Goal: Information Seeking & Learning: Check status

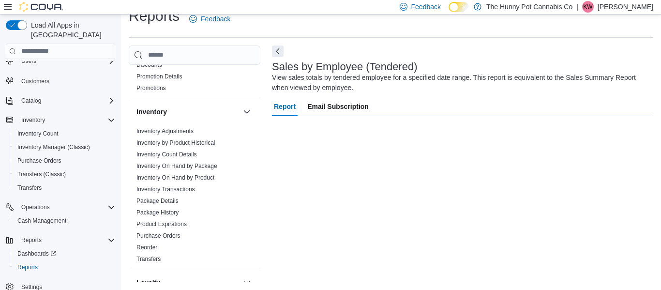
scroll to position [73, 0]
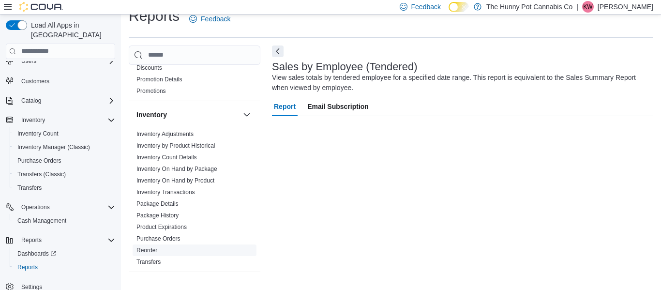
click at [147, 249] on link "Reorder" at bounding box center [146, 250] width 21 height 7
click at [149, 253] on span "Reorder" at bounding box center [146, 250] width 21 height 8
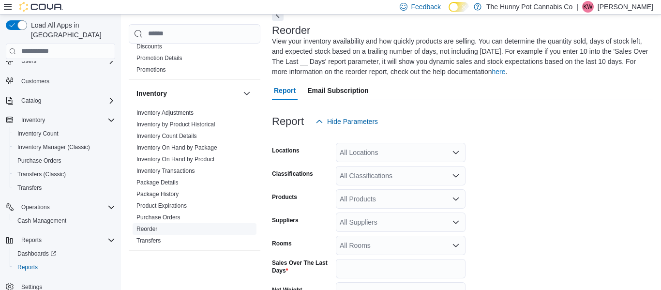
scroll to position [53, 0]
click at [372, 160] on div "All Locations" at bounding box center [401, 151] width 130 height 19
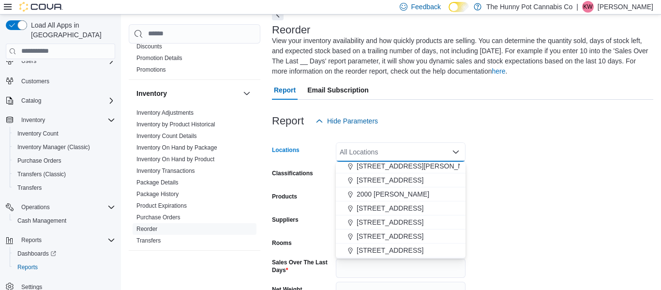
scroll to position [215, 0]
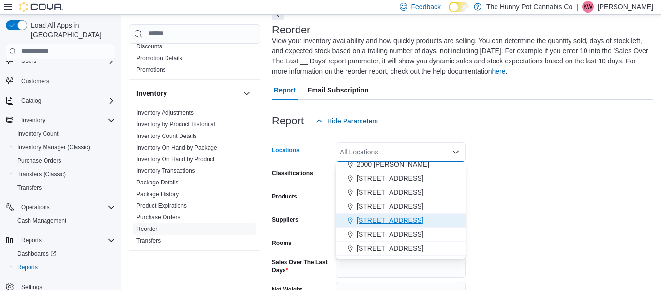
click at [371, 221] on span "2173 Yonge St" at bounding box center [389, 220] width 67 height 10
click at [512, 169] on form "Locations 2173 Yonge St Combo box. Selected. 2173 Yonge St. Press Backspace to …" at bounding box center [462, 250] width 381 height 239
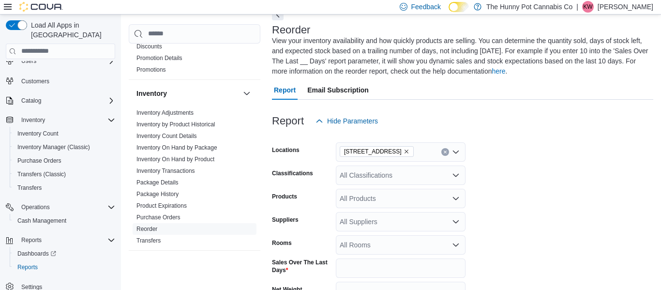
click at [379, 182] on div "All Classifications" at bounding box center [401, 174] width 130 height 19
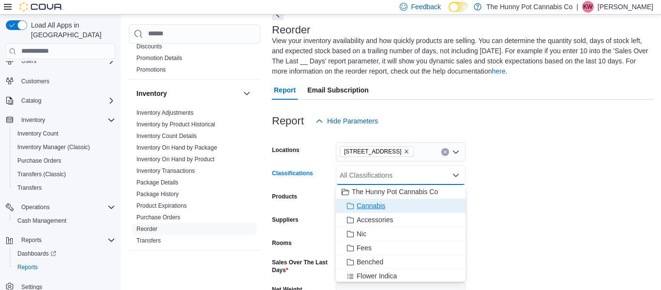
click at [446, 207] on div "Cannabis" at bounding box center [400, 206] width 118 height 10
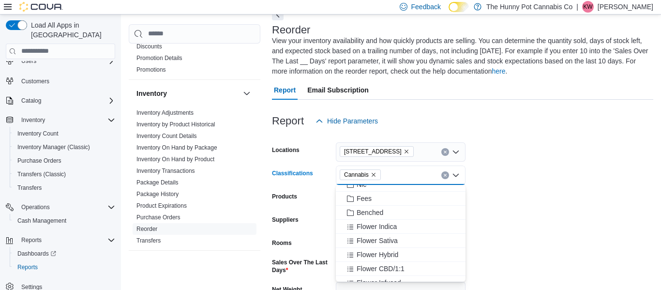
scroll to position [0, 0]
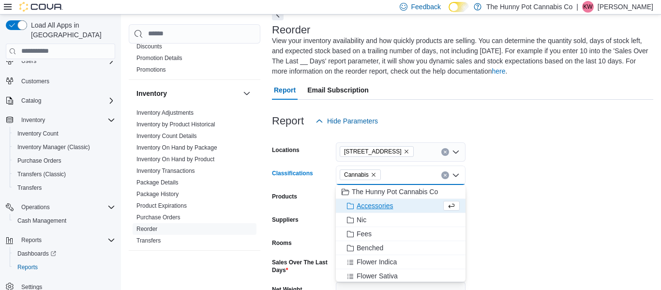
click at [374, 175] on icon "Remove Cannabis from selection in this group" at bounding box center [373, 175] width 4 height 4
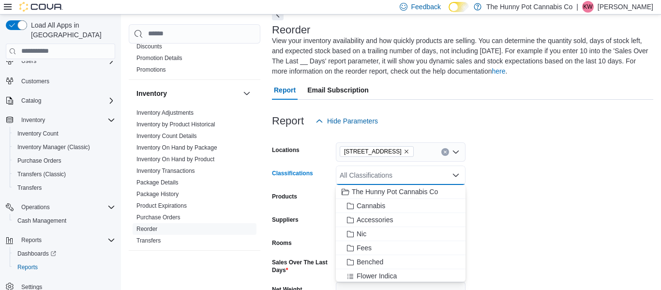
click at [516, 170] on form "Locations 2173 Yonge St Classifications All Classifications Combo box. Selected…" at bounding box center [462, 250] width 381 height 239
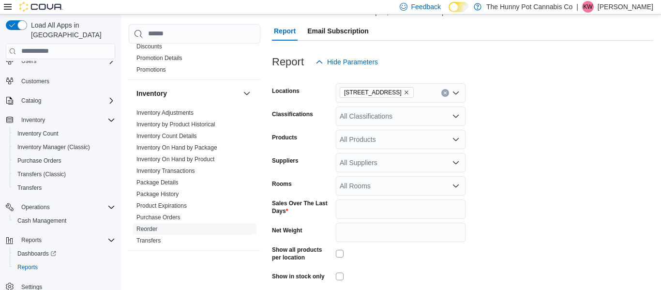
scroll to position [115, 0]
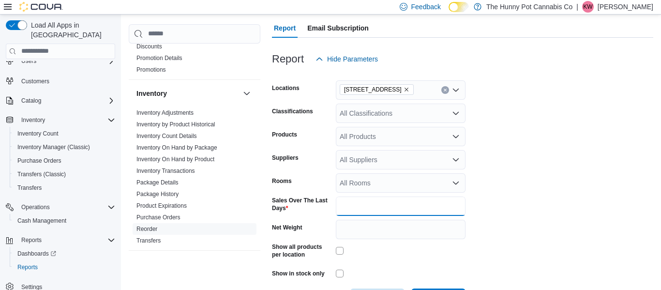
click at [408, 211] on input "*" at bounding box center [401, 205] width 130 height 19
type input "**"
click at [530, 254] on form "Locations 2173 Yonge St Classifications All Classifications Products All Produc…" at bounding box center [462, 188] width 381 height 239
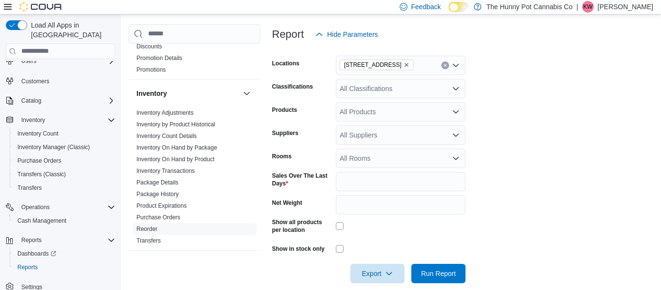
scroll to position [140, 0]
click at [414, 273] on button "Run Report" at bounding box center [438, 271] width 54 height 19
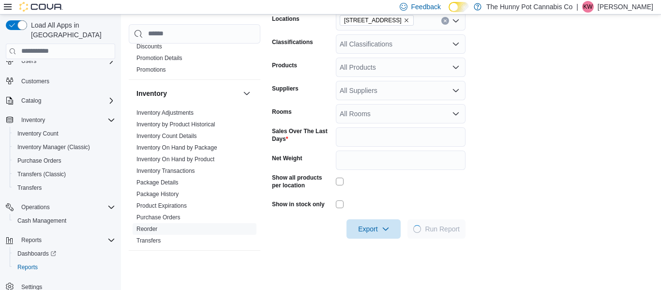
scroll to position [192, 0]
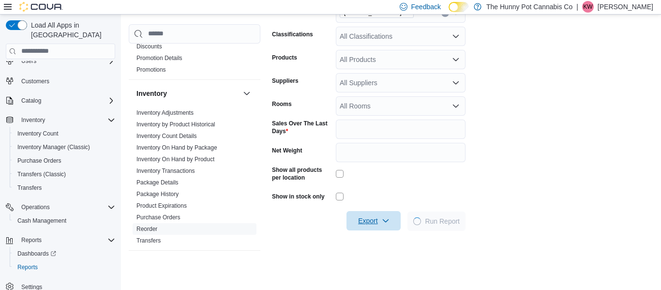
click at [381, 213] on span "Export" at bounding box center [373, 220] width 43 height 19
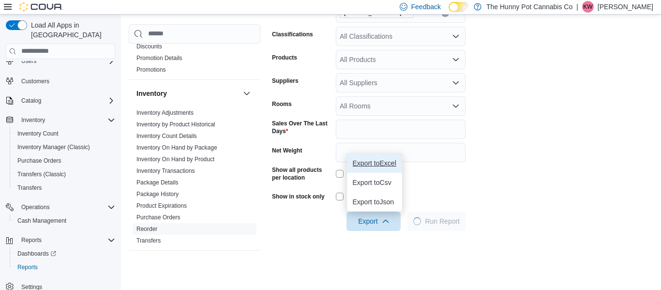
click at [384, 166] on span "Export to Excel" at bounding box center [375, 163] width 44 height 8
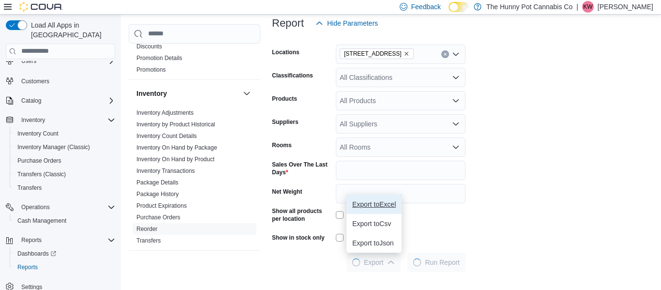
scroll to position [150, 0]
click at [396, 78] on div "All Classifications" at bounding box center [401, 77] width 130 height 19
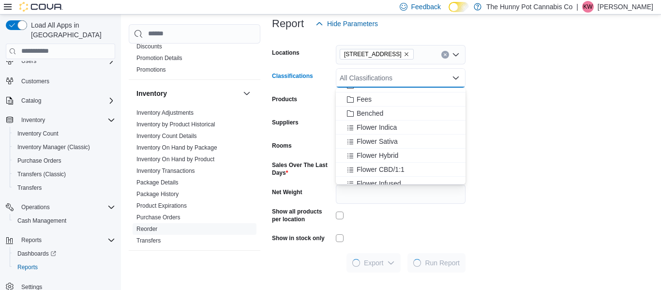
scroll to position [56, 0]
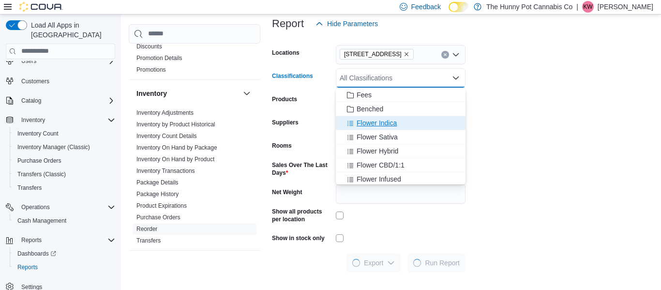
click at [383, 123] on span "Flower Indica" at bounding box center [376, 123] width 40 height 10
click at [383, 123] on span "Flower Sativa" at bounding box center [376, 123] width 41 height 10
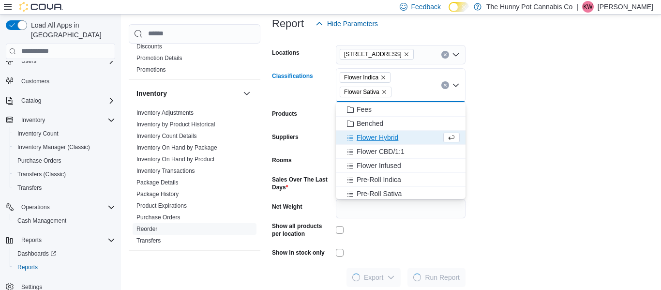
click at [379, 139] on span "Flower Hybrid" at bounding box center [377, 138] width 42 height 10
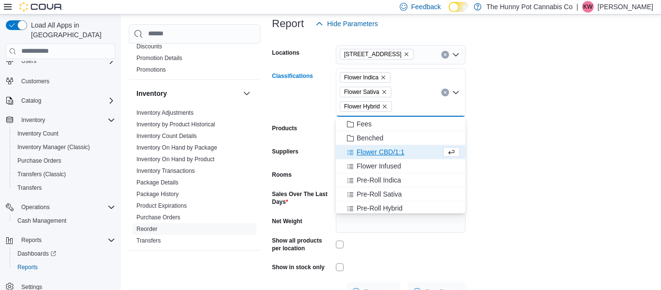
click at [379, 154] on span "Flower CBD/1:1" at bounding box center [380, 152] width 48 height 10
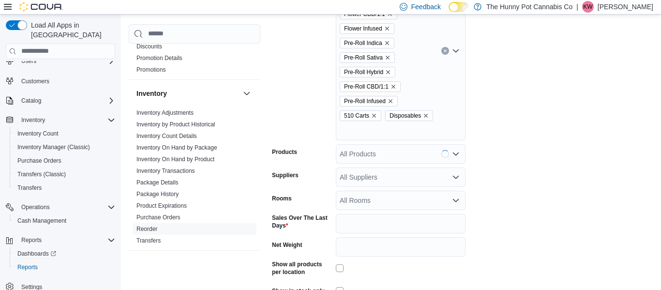
scroll to position [277, 0]
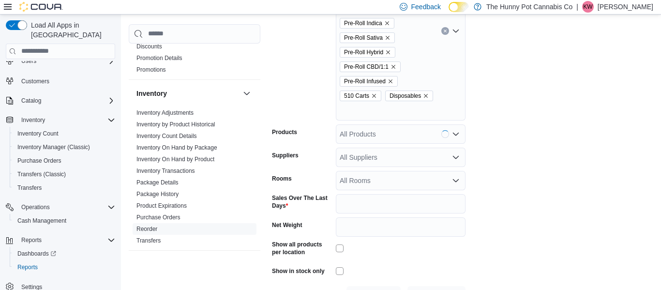
click at [384, 133] on div "All Products" at bounding box center [401, 133] width 130 height 19
click at [381, 113] on div "Flower Indica Flower Sativa Flower Hybrid Flower CBD/1:1 Flower Infused Pre-Rol…" at bounding box center [401, 30] width 130 height 179
click at [444, 96] on div "Flower Indica Flower Sativa Flower Hybrid Flower CBD/1:1 Flower Infused Pre-Rol…" at bounding box center [401, 30] width 130 height 179
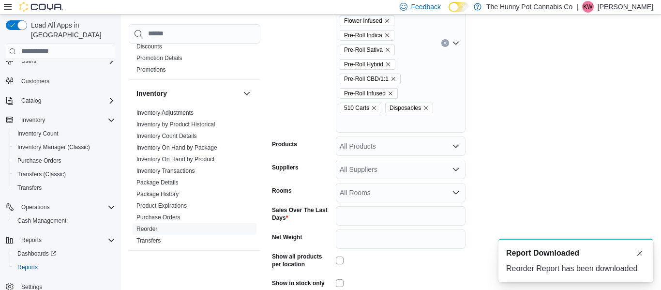
scroll to position [326, 0]
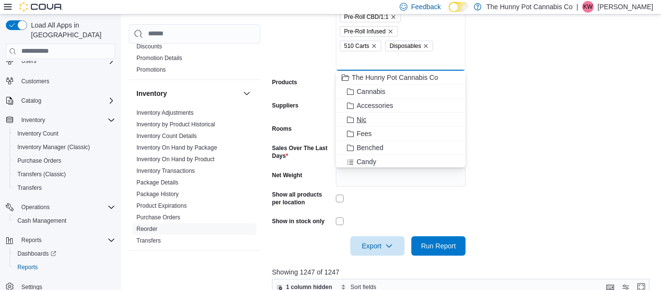
scroll to position [29, 0]
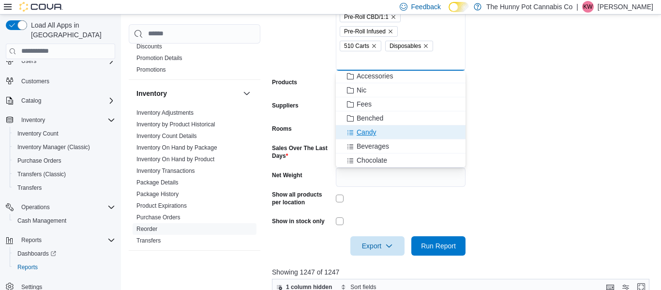
click at [414, 129] on div "Candy" at bounding box center [400, 132] width 118 height 10
click at [414, 129] on div "Beverages" at bounding box center [391, 132] width 100 height 10
click at [414, 129] on div "Chocolate" at bounding box center [391, 132] width 100 height 10
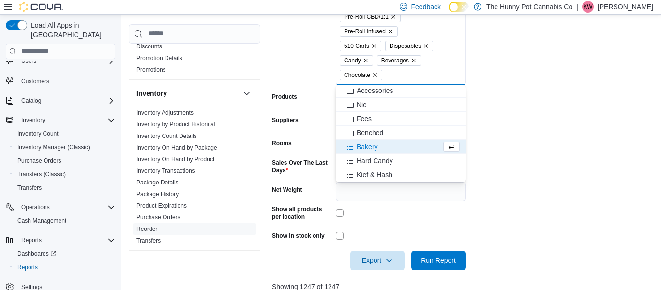
click at [408, 146] on div "Bakery" at bounding box center [391, 147] width 100 height 10
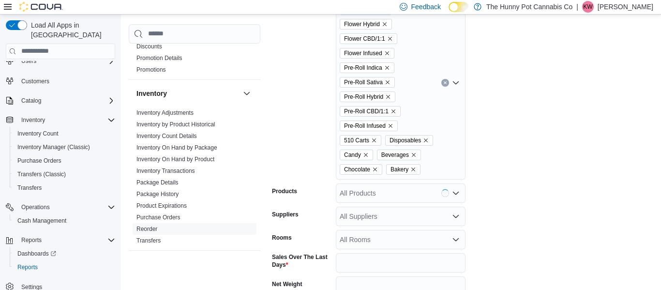
scroll to position [229, 0]
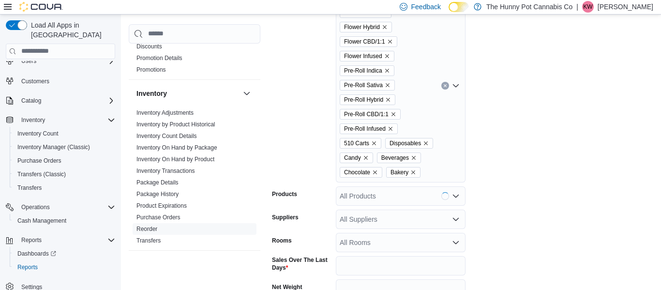
click at [445, 86] on icon "Clear input" at bounding box center [444, 85] width 2 height 2
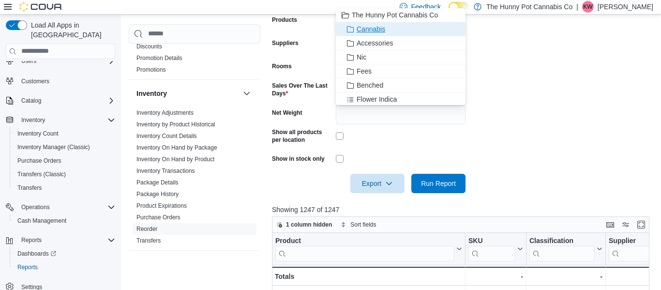
click at [418, 25] on div "Cannabis" at bounding box center [400, 29] width 118 height 10
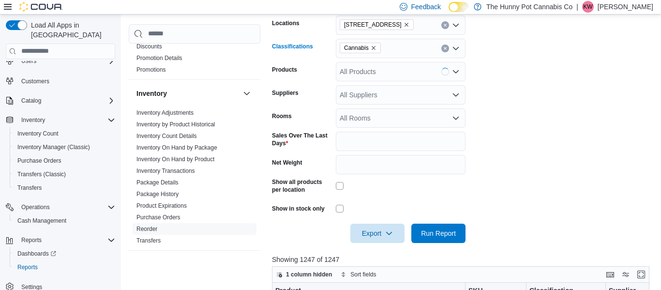
scroll to position [177, 0]
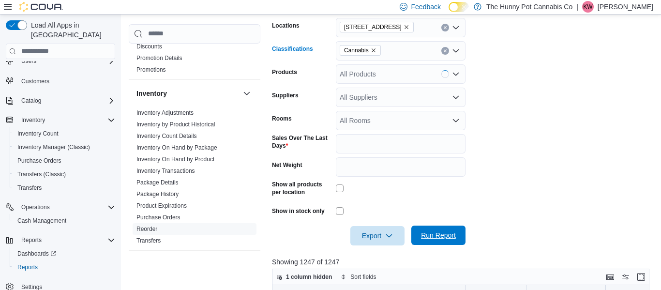
click at [440, 229] on span "Run Report" at bounding box center [438, 234] width 43 height 19
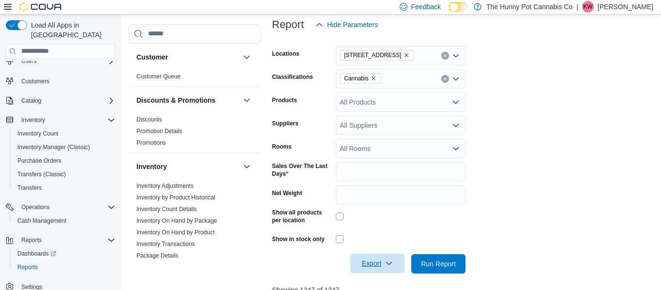
scroll to position [140, 0]
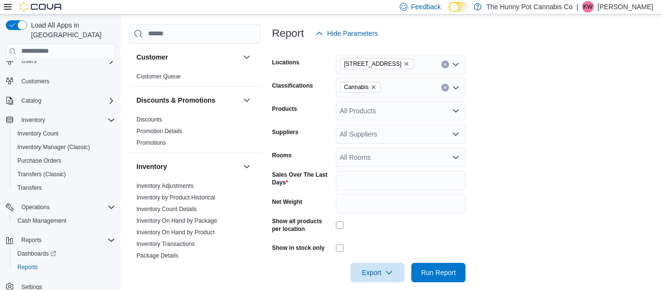
click at [444, 87] on icon "Clear input" at bounding box center [444, 87] width 2 height 2
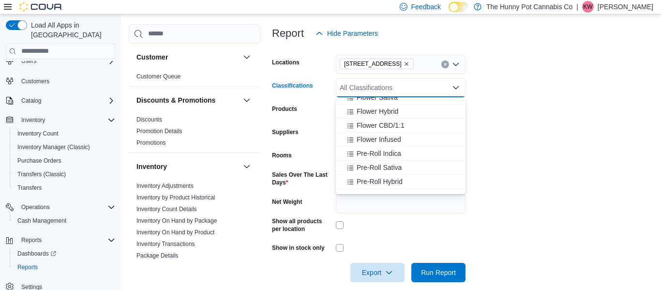
scroll to position [76, 0]
click at [405, 118] on button "Flower Indica" at bounding box center [401, 112] width 130 height 14
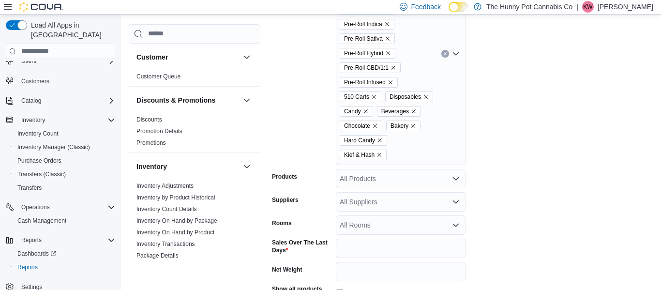
scroll to position [281, 0]
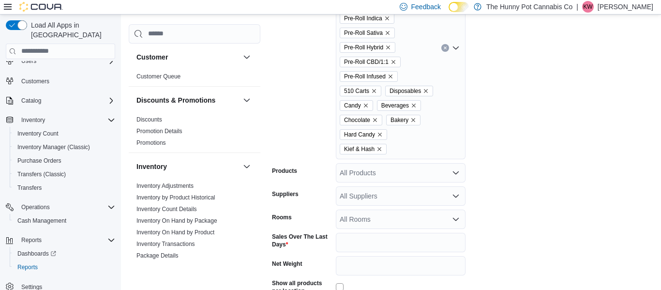
click at [417, 153] on div "Flower Indica Flower Sativa Flower Hybrid Flower CBD/1:1 Flower Infused Pre-Rol…" at bounding box center [401, 48] width 130 height 222
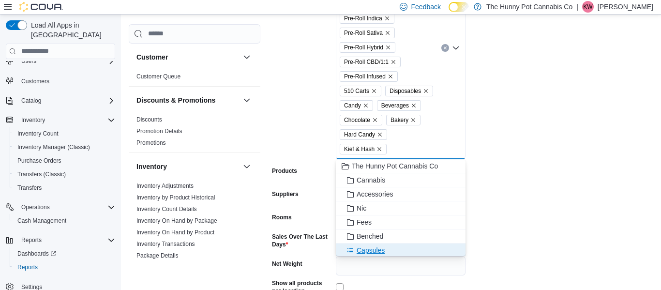
click at [398, 247] on div "Capsules" at bounding box center [400, 250] width 118 height 10
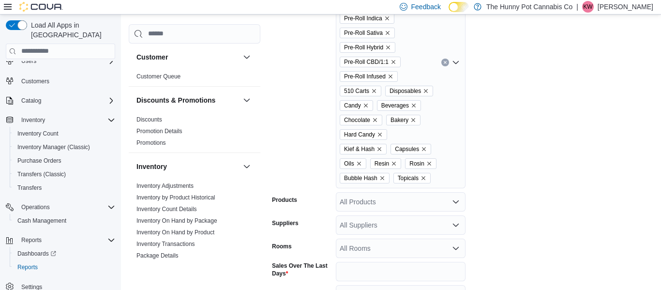
scroll to position [356, 0]
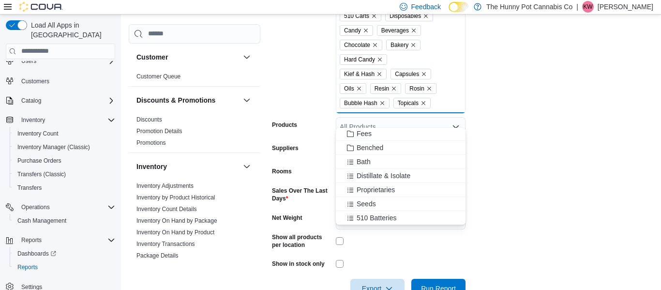
scroll to position [58, 0]
click at [395, 159] on div "Bath" at bounding box center [400, 161] width 118 height 10
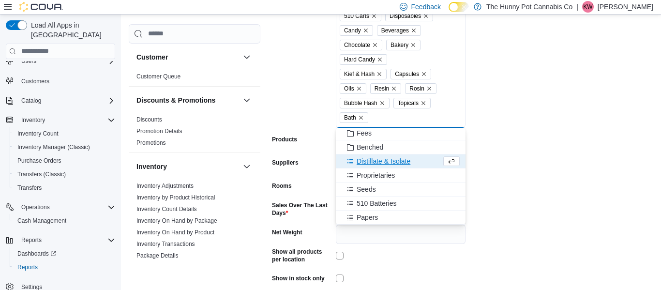
click at [394, 161] on span "Distillate & Isolate" at bounding box center [383, 161] width 54 height 10
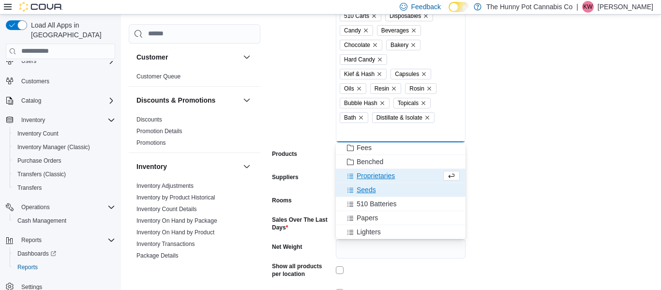
click at [387, 187] on div "Seeds" at bounding box center [400, 190] width 118 height 10
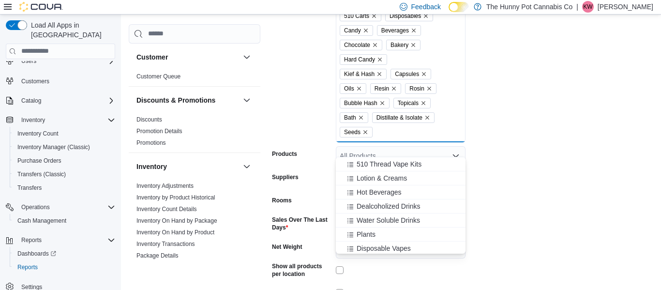
scroll to position [436, 0]
click at [603, 171] on form "Locations 2173 Yonge St Classifications Flower Indica Flower Sativa Flower Hybr…" at bounding box center [462, 77] width 381 height 500
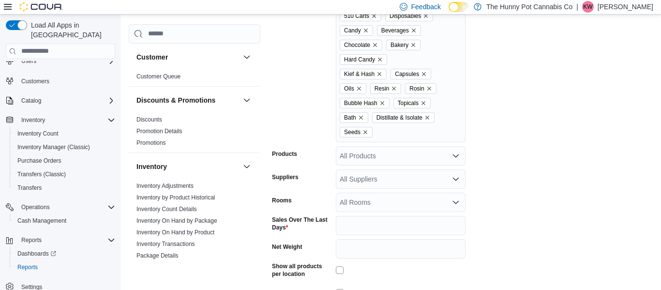
scroll to position [417, 0]
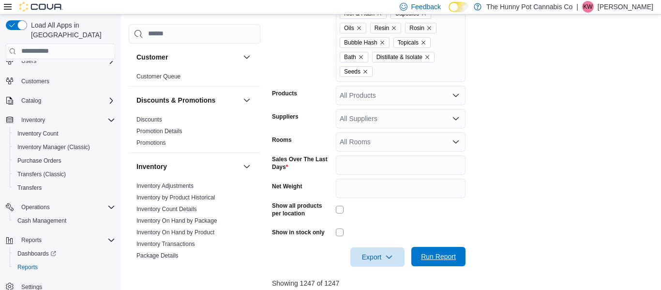
click at [418, 266] on span "Run Report" at bounding box center [438, 256] width 43 height 19
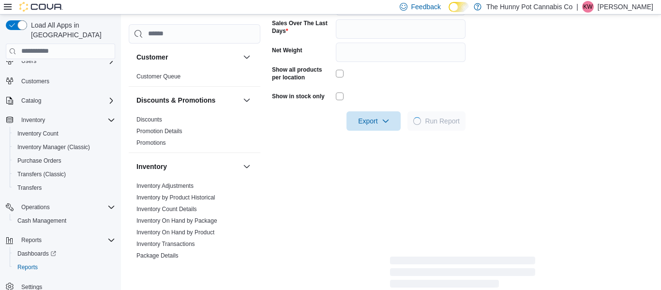
scroll to position [555, 0]
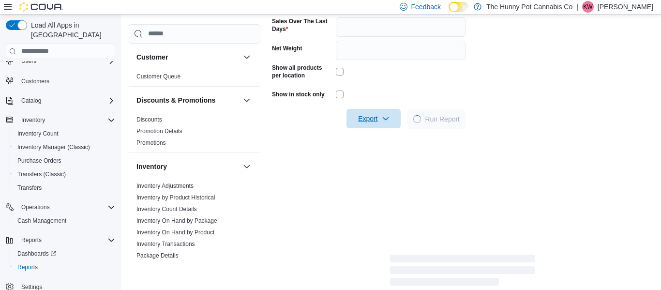
click at [353, 128] on span "Export" at bounding box center [373, 118] width 43 height 19
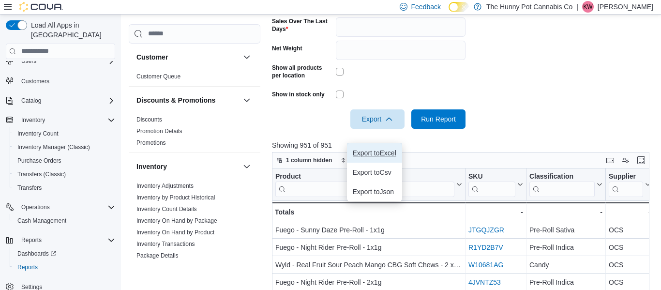
click at [389, 149] on span "Export to Excel" at bounding box center [375, 153] width 44 height 8
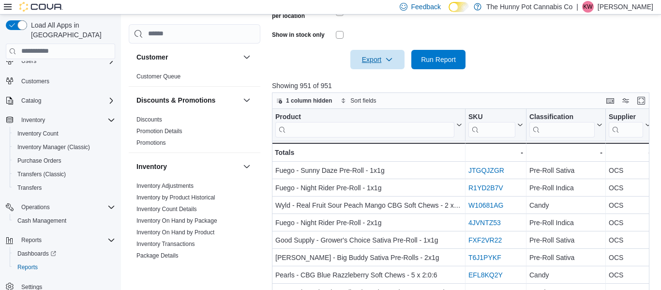
scroll to position [625, 0]
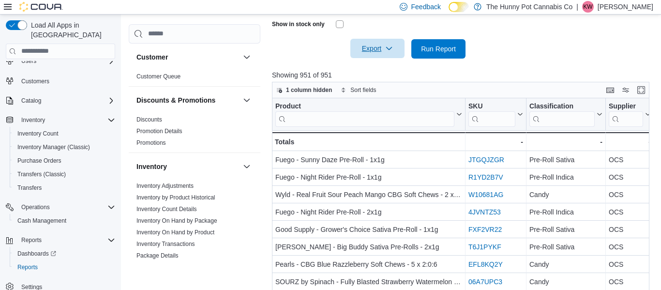
click at [363, 55] on span "Export" at bounding box center [377, 48] width 43 height 19
click at [388, 77] on button "Export to Excel" at bounding box center [378, 82] width 55 height 19
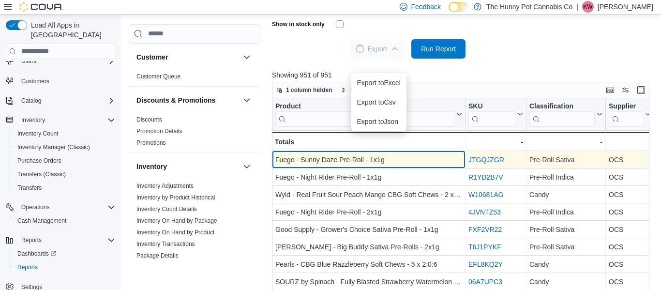
click at [418, 168] on div "Fuego - Sunny Daze Pre-Roll - 1x1g - Product, column 1, row 1" at bounding box center [368, 159] width 193 height 17
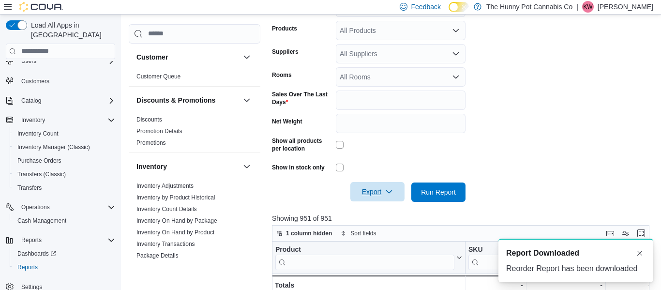
scroll to position [0, 0]
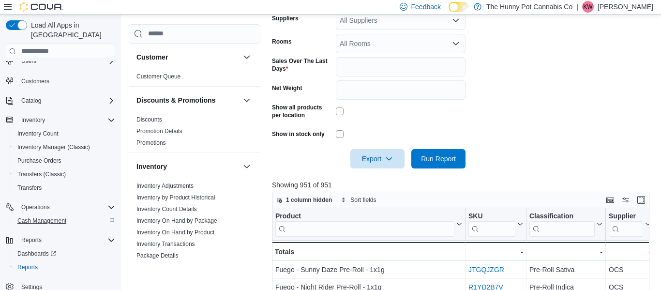
scroll to position [519, 0]
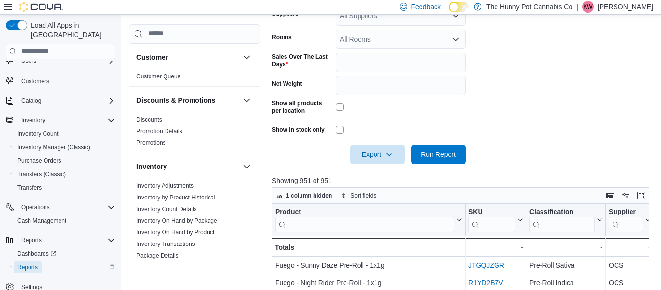
click at [23, 263] on span "Reports" at bounding box center [27, 267] width 20 height 8
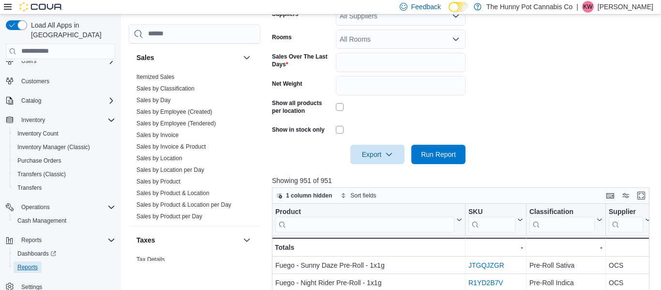
scroll to position [505, 0]
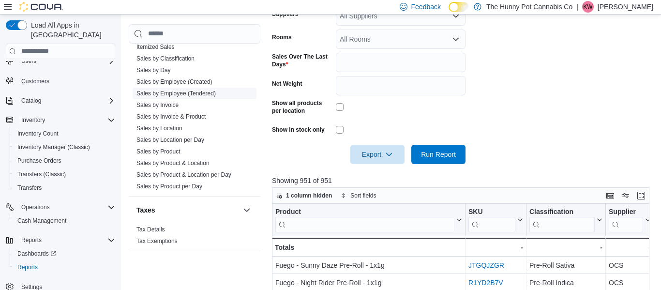
click at [170, 94] on link "Sales by Employee (Tendered)" at bounding box center [175, 93] width 79 height 7
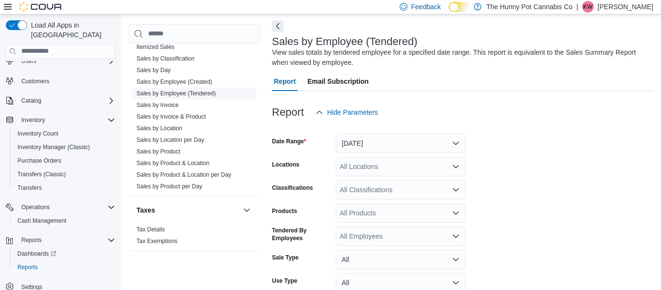
scroll to position [32, 0]
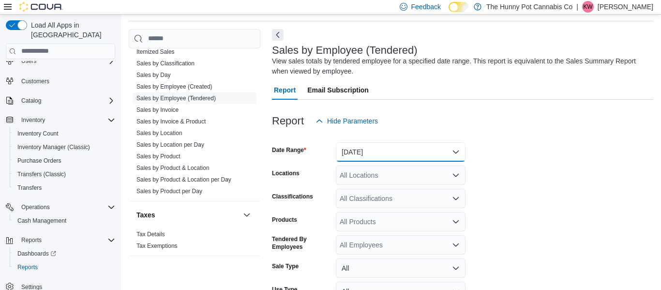
click at [411, 159] on button "Yesterday" at bounding box center [401, 151] width 130 height 19
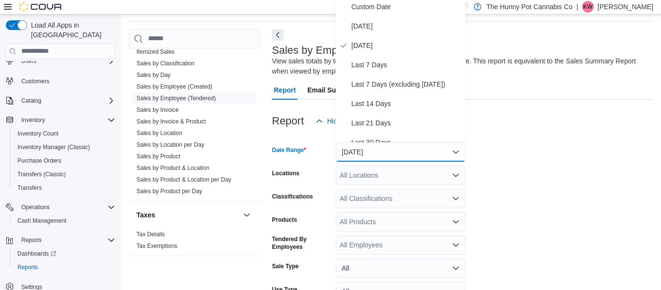
scroll to position [29, 0]
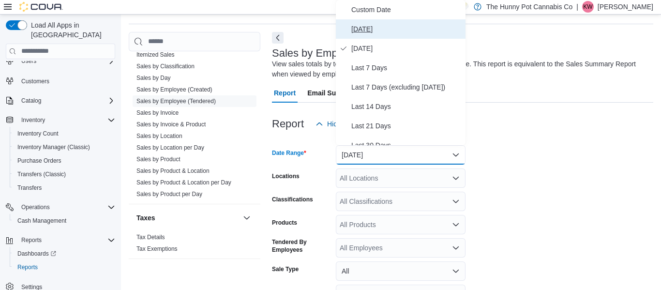
click at [416, 33] on span "Today" at bounding box center [406, 29] width 110 height 12
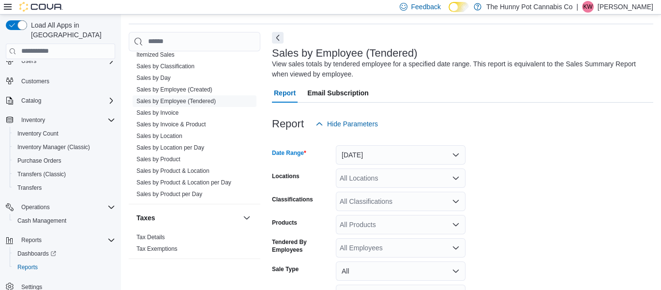
click at [437, 171] on div "All Locations" at bounding box center [401, 177] width 130 height 19
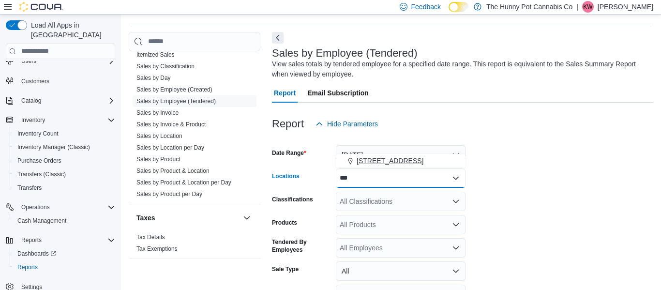
type input "***"
click at [392, 162] on span "2173 Yonge St" at bounding box center [389, 161] width 67 height 10
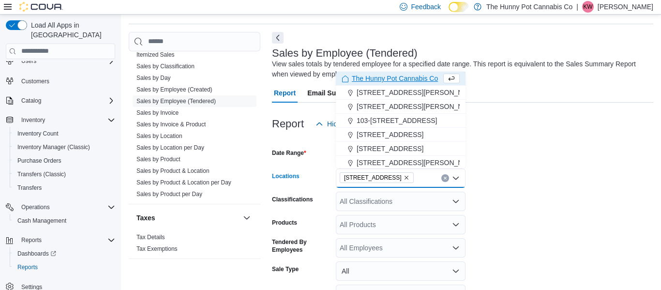
click at [529, 143] on div at bounding box center [462, 139] width 381 height 12
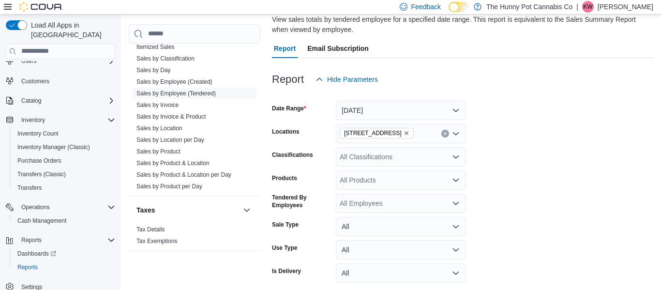
scroll to position [113, 0]
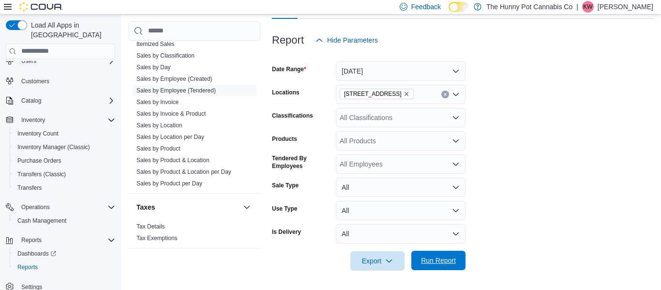
click at [442, 259] on span "Run Report" at bounding box center [438, 260] width 35 height 10
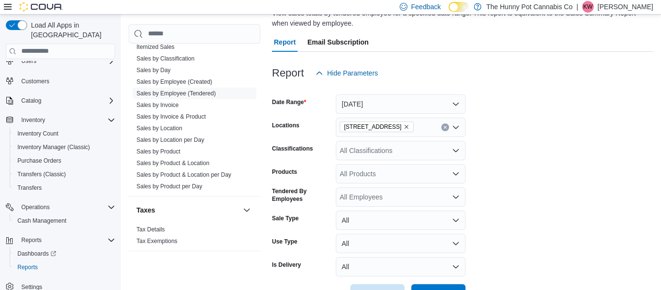
scroll to position [85, 0]
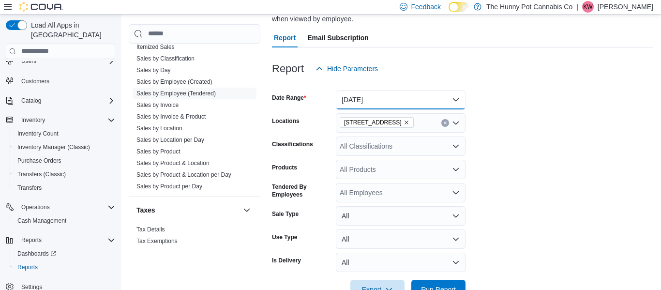
click at [441, 96] on button "Today" at bounding box center [401, 99] width 130 height 19
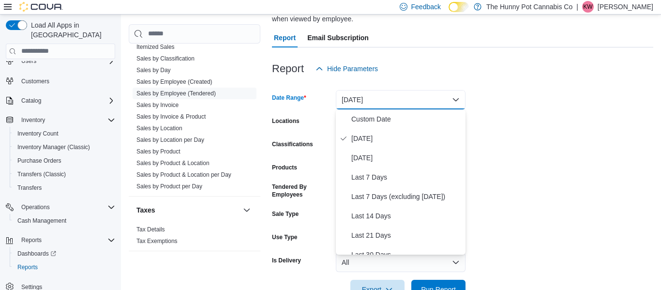
click at [509, 188] on form "Date Range Today Locations 2173 Yonge St Classifications All Classifications Pr…" at bounding box center [462, 188] width 381 height 221
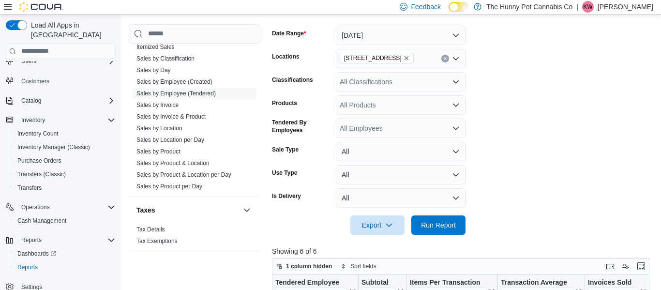
scroll to position [152, 0]
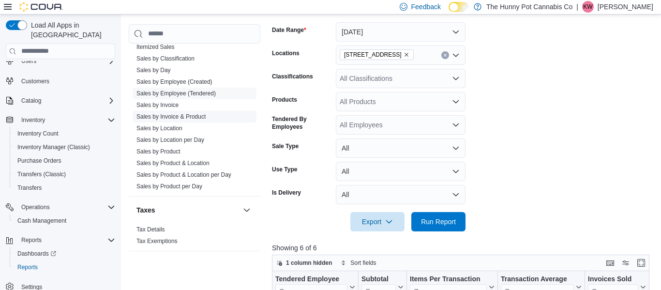
click at [184, 114] on link "Sales by Invoice & Product" at bounding box center [170, 116] width 69 height 7
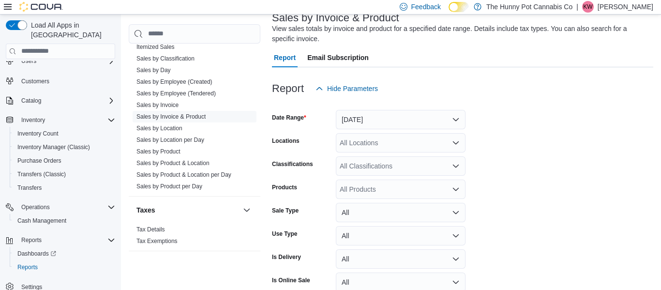
scroll to position [32, 0]
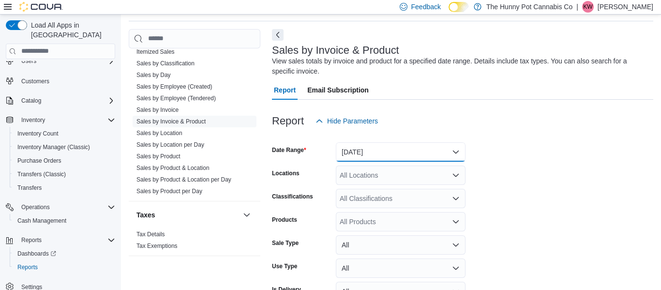
click at [387, 157] on button "Yesterday" at bounding box center [401, 151] width 130 height 19
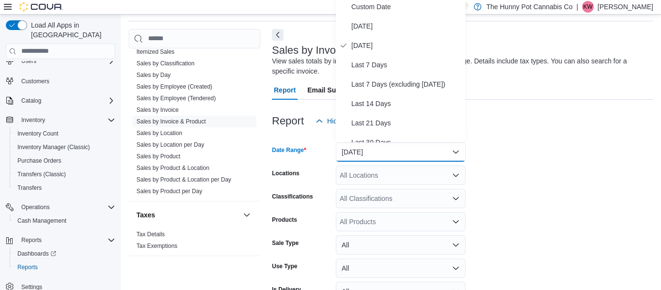
scroll to position [29, 0]
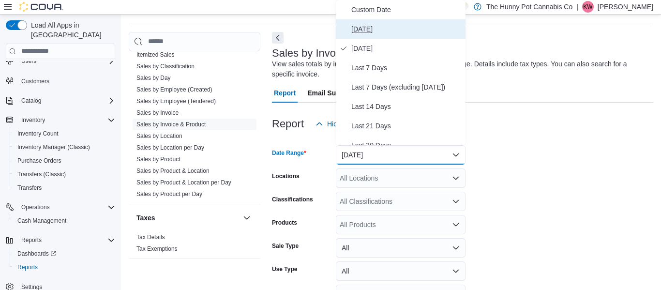
click at [389, 27] on span "Today" at bounding box center [406, 29] width 110 height 12
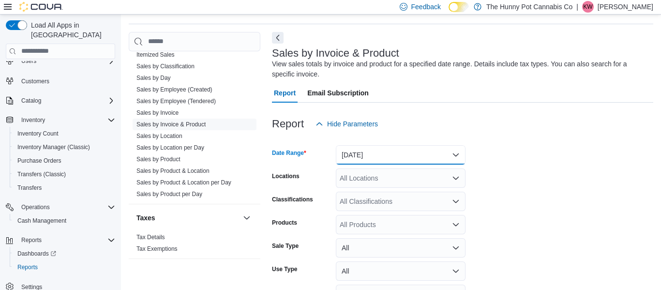
click at [377, 158] on button "Today" at bounding box center [401, 154] width 130 height 19
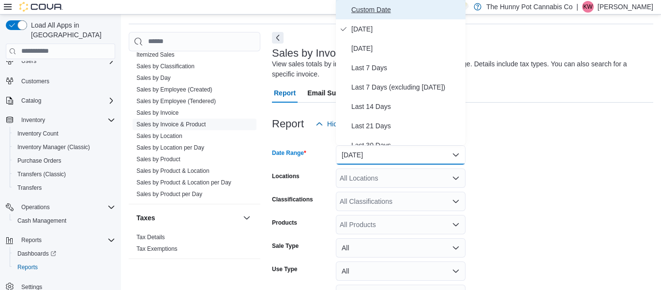
click at [429, 7] on span "Custom Date" at bounding box center [406, 10] width 110 height 12
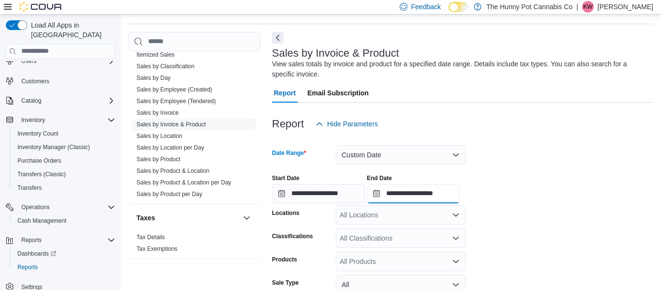
click at [449, 200] on input "**********" at bounding box center [413, 193] width 93 height 19
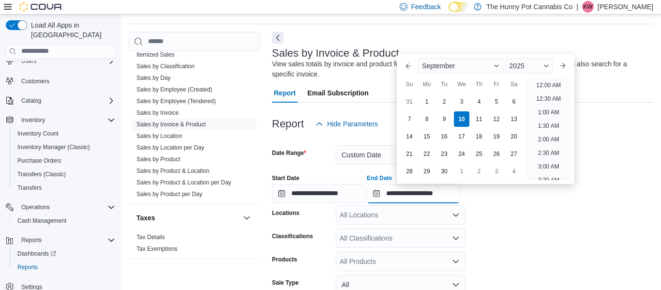
scroll to position [549, 0]
click at [412, 120] on div "7" at bounding box center [408, 118] width 17 height 17
type input "**********"
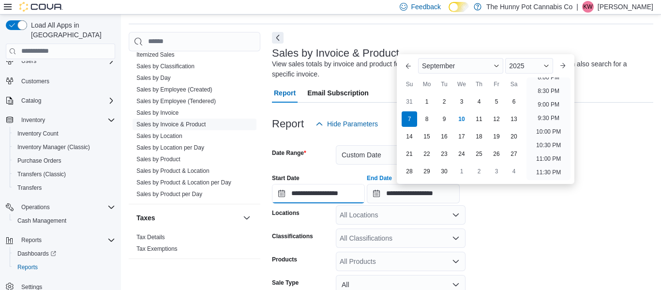
click at [347, 187] on input "**********" at bounding box center [318, 193] width 93 height 19
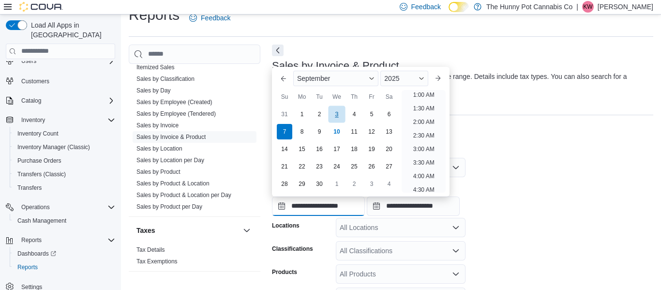
scroll to position [15, 0]
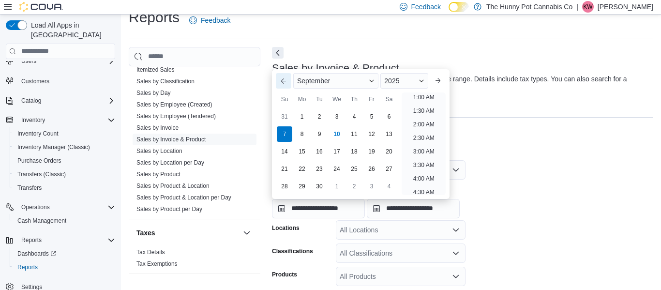
click at [285, 86] on button "Previous Month" at bounding box center [283, 80] width 15 height 15
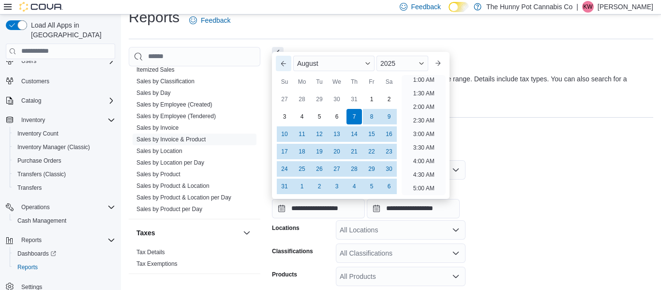
scroll to position [2, 0]
click at [287, 167] on div "24" at bounding box center [284, 168] width 17 height 17
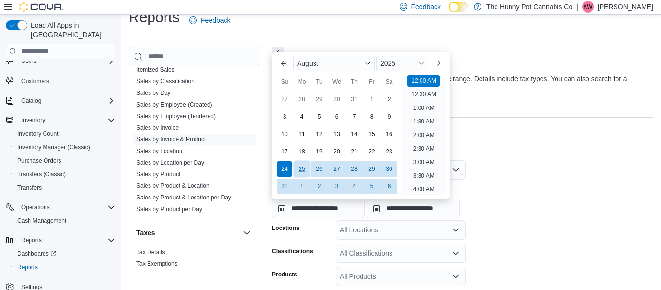
click at [301, 168] on div "25" at bounding box center [301, 168] width 17 height 17
type input "**********"
click at [514, 162] on form "**********" at bounding box center [462, 288] width 381 height 280
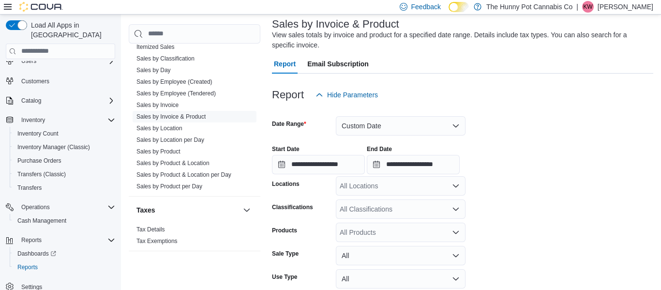
scroll to position [63, 0]
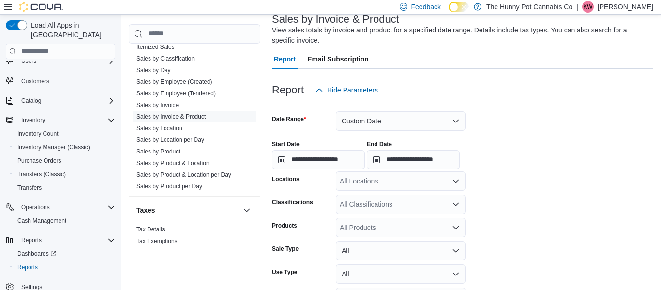
click at [411, 183] on div "All Locations" at bounding box center [401, 180] width 130 height 19
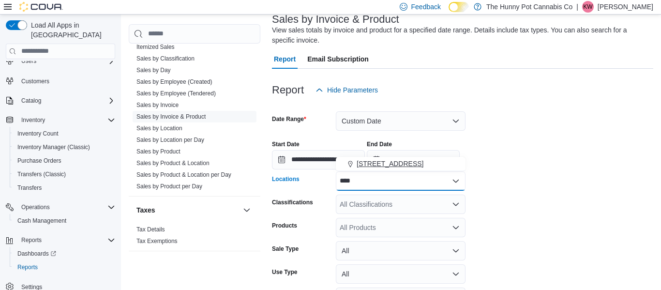
type input "****"
click at [404, 164] on div "2173 Yonge St" at bounding box center [400, 164] width 118 height 10
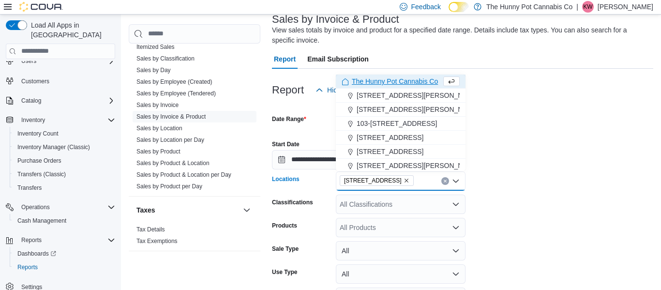
click at [380, 227] on div "All Products" at bounding box center [401, 227] width 130 height 19
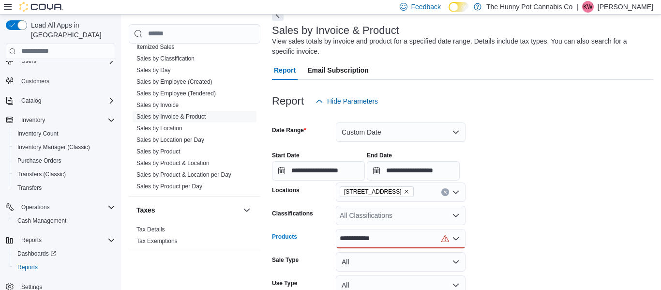
scroll to position [57, 0]
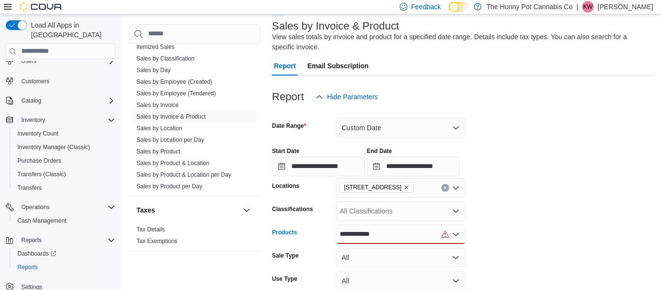
click at [357, 235] on input "**********" at bounding box center [359, 234] width 41 height 12
paste input
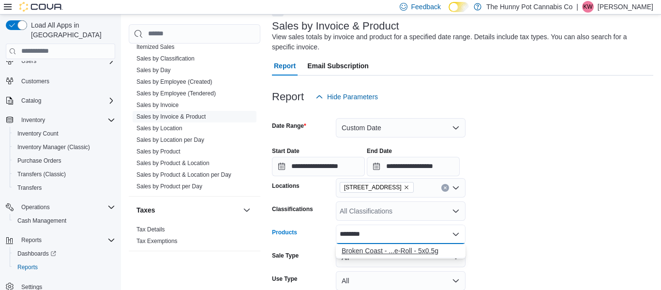
type input "********"
click at [369, 250] on div "Broken Coast - ...e-Roll - 5x0.5g" at bounding box center [400, 251] width 118 height 10
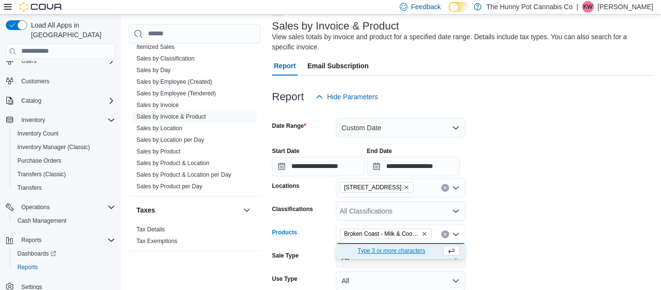
click at [530, 171] on div "**********" at bounding box center [462, 157] width 381 height 37
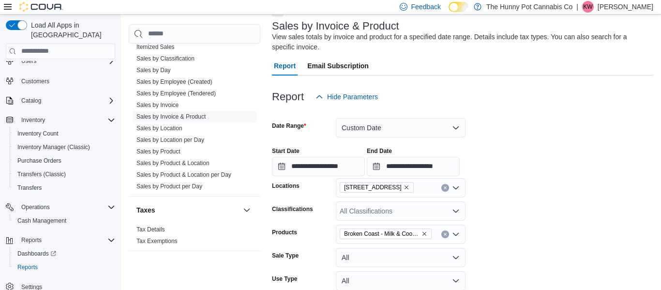
scroll to position [173, 0]
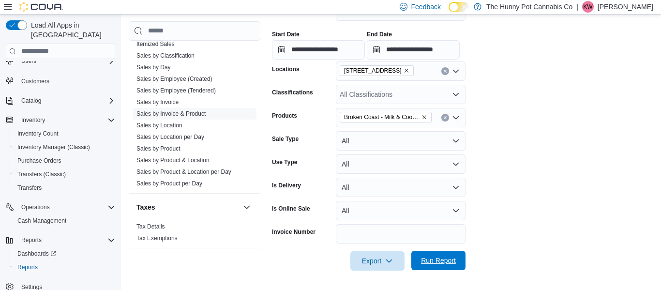
click at [436, 265] on span "Run Report" at bounding box center [438, 260] width 35 height 10
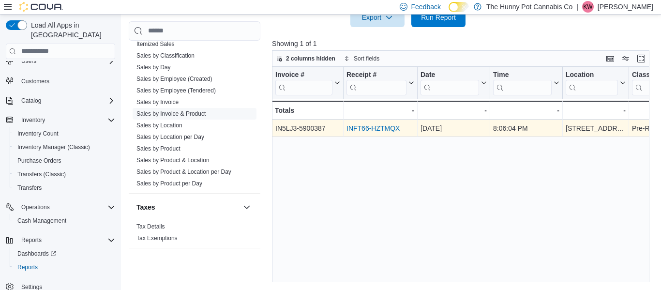
click at [387, 131] on link "INFT66-HZTMQX" at bounding box center [372, 128] width 53 height 8
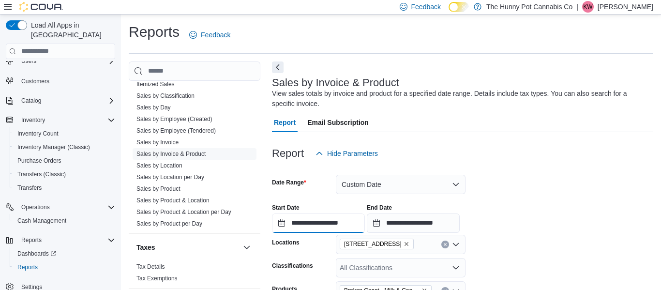
click at [338, 221] on input "**********" at bounding box center [318, 222] width 93 height 19
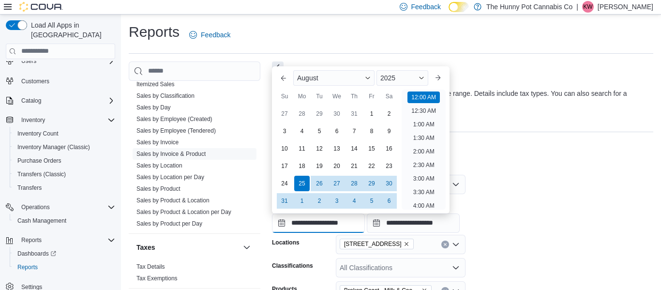
scroll to position [30, 0]
click at [286, 189] on div "24" at bounding box center [284, 183] width 17 height 17
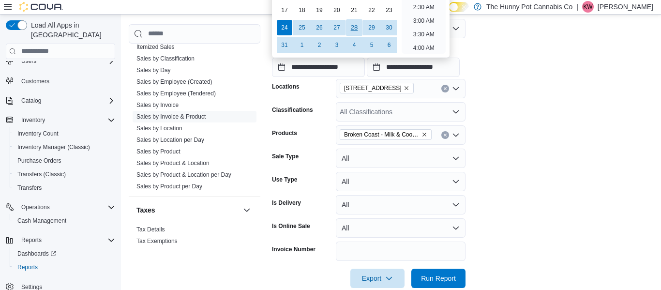
scroll to position [157, 0]
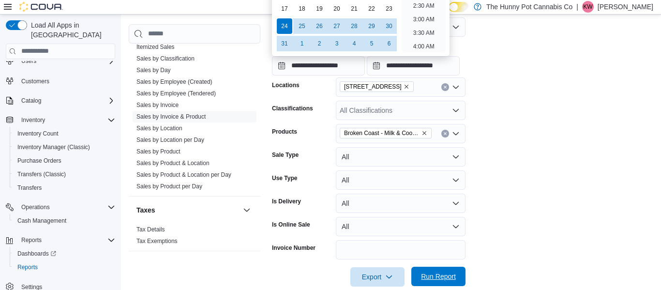
click at [455, 280] on span "Run Report" at bounding box center [438, 276] width 35 height 10
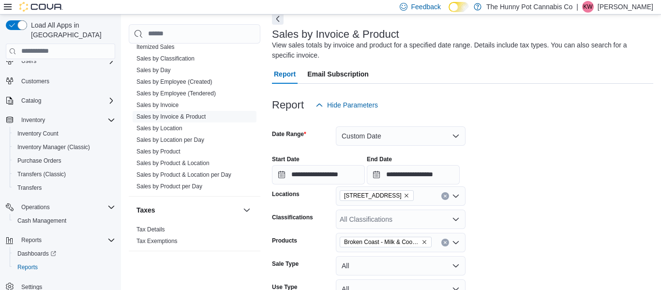
scroll to position [47, 0]
click at [459, 183] on input "**********" at bounding box center [413, 175] width 93 height 19
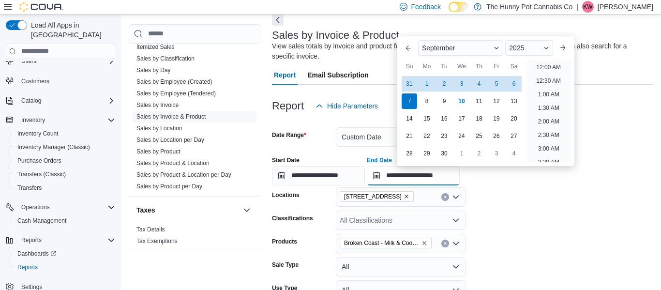
scroll to position [549, 0]
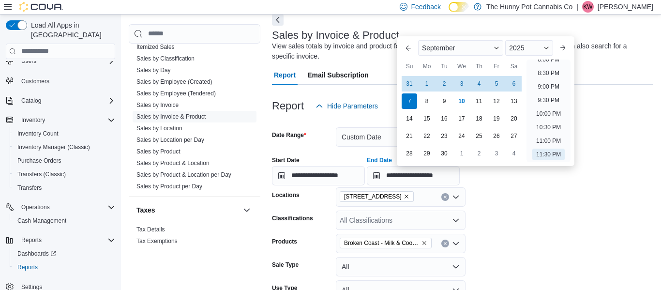
click at [584, 220] on form "**********" at bounding box center [462, 256] width 381 height 280
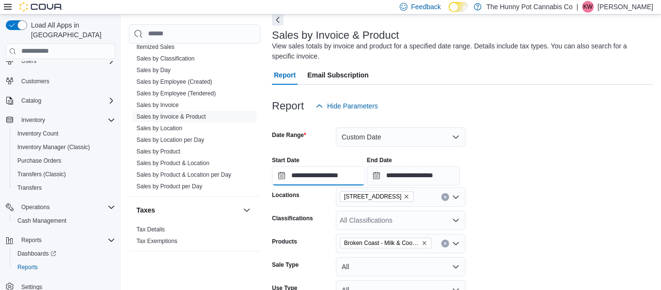
click at [346, 175] on input "**********" at bounding box center [318, 175] width 93 height 19
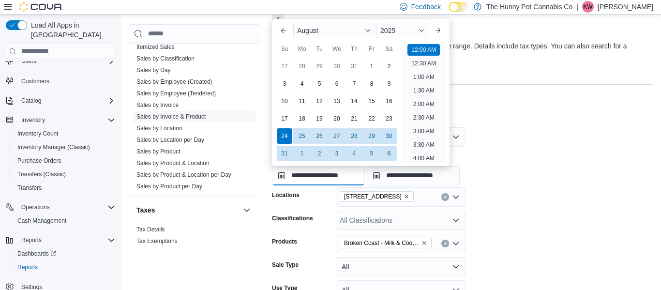
scroll to position [30, 0]
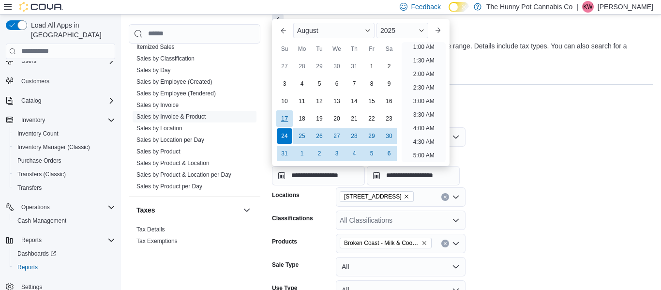
click at [285, 117] on div "17" at bounding box center [284, 118] width 17 height 17
type input "**********"
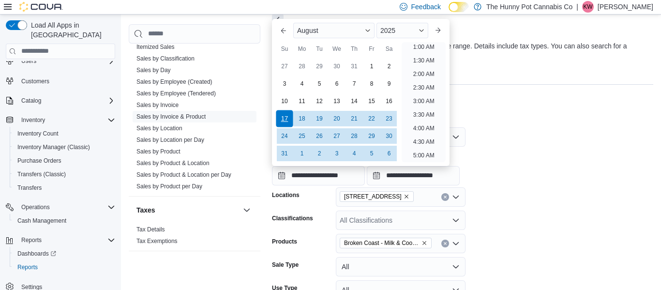
scroll to position [2, 0]
click at [483, 128] on form "**********" at bounding box center [462, 256] width 381 height 280
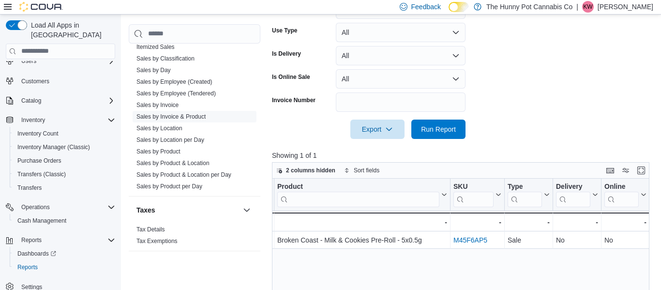
scroll to position [312, 0]
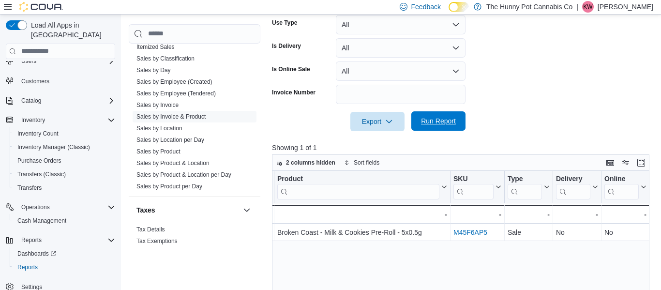
click at [443, 128] on span "Run Report" at bounding box center [438, 120] width 43 height 19
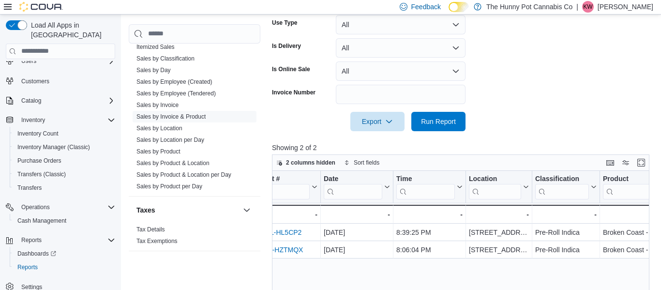
scroll to position [0, 86]
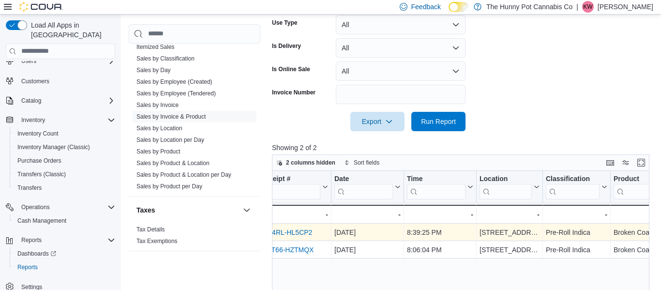
click at [282, 228] on link "IND4RL-HL5CP2" at bounding box center [286, 232] width 52 height 8
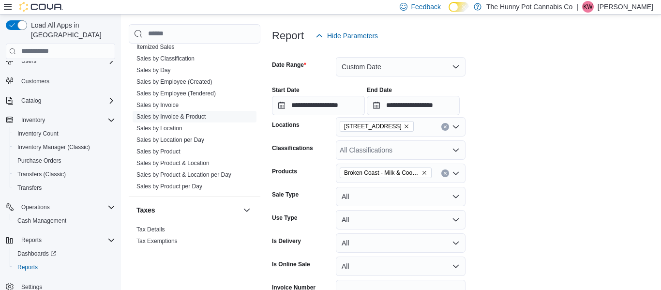
scroll to position [116, 0]
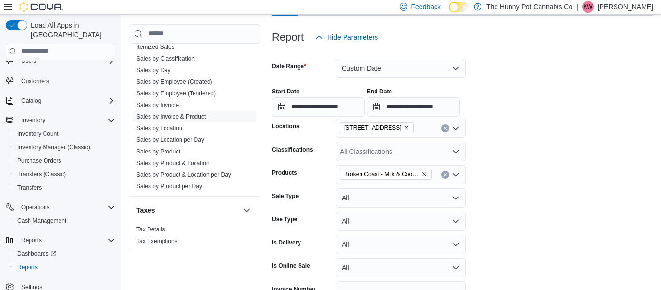
click at [425, 174] on icon "Remove Broken Coast - Milk & Cookies Pre-Roll - 5x0.5g from selection in this g…" at bounding box center [424, 174] width 6 height 6
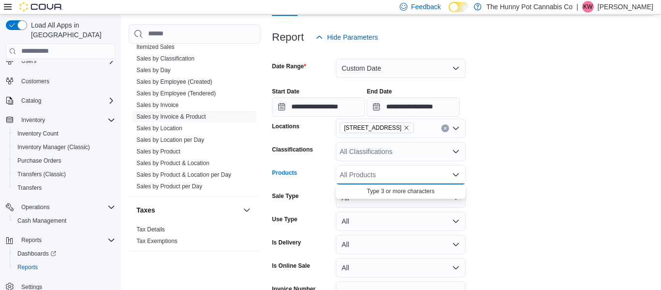
click at [412, 178] on div "All Products Combo box. Selected. Combo box input. All Products. Type some text…" at bounding box center [401, 174] width 130 height 19
paste input "********"
type input "********"
click at [440, 190] on div "Bhang - THC Dar... Bar - 1 x 10:1" at bounding box center [400, 191] width 118 height 10
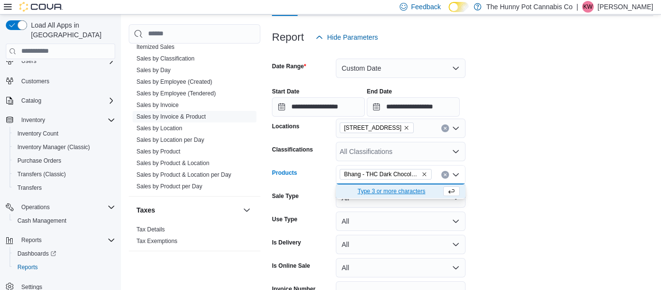
click at [492, 151] on form "**********" at bounding box center [462, 187] width 381 height 280
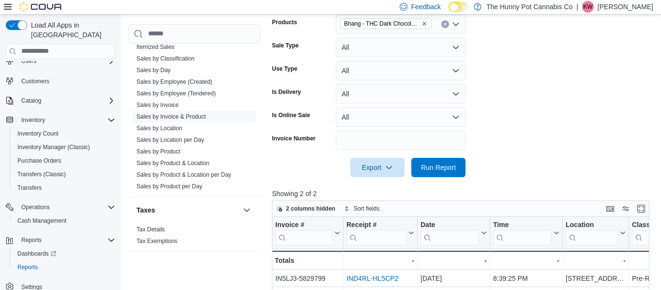
scroll to position [272, 0]
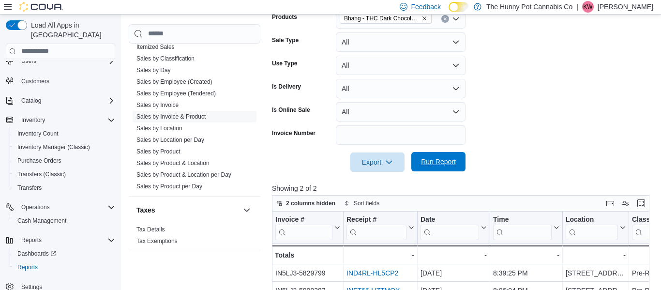
click at [454, 166] on span "Run Report" at bounding box center [438, 162] width 35 height 10
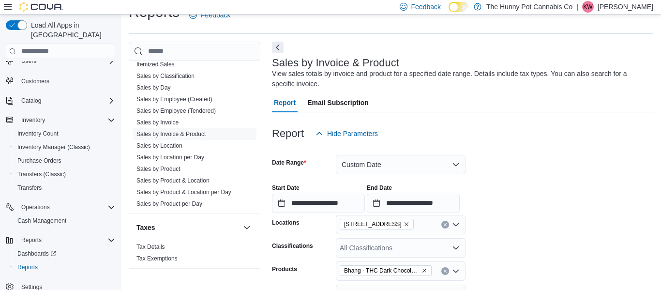
scroll to position [16, 0]
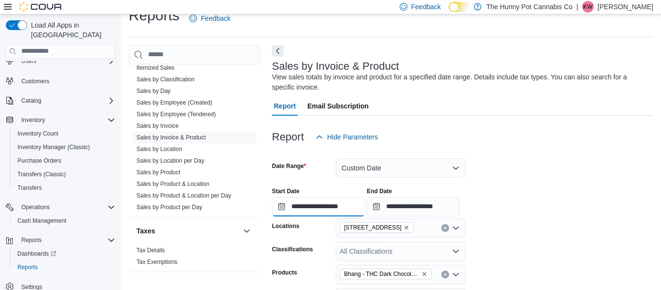
click at [365, 209] on input "**********" at bounding box center [318, 206] width 93 height 19
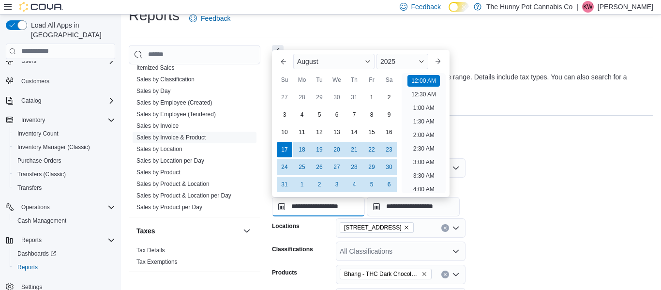
scroll to position [30, 0]
click at [288, 166] on div "24" at bounding box center [284, 166] width 17 height 17
type input "**********"
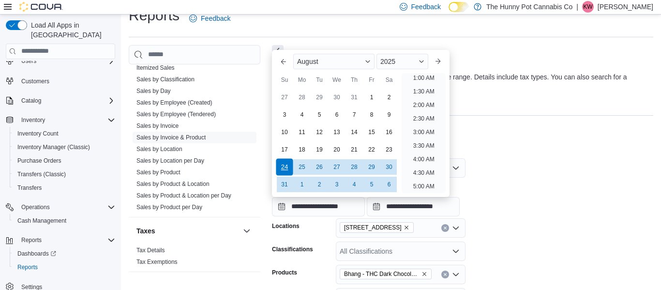
scroll to position [2, 0]
click at [473, 168] on form "**********" at bounding box center [462, 287] width 381 height 280
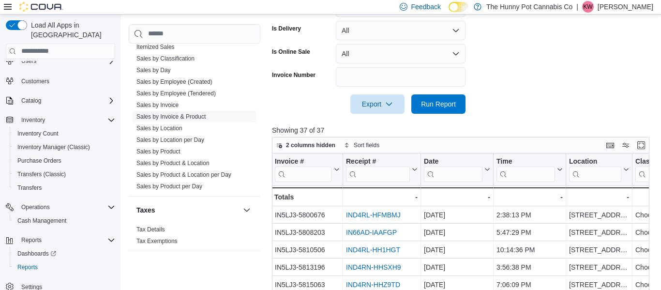
scroll to position [335, 0]
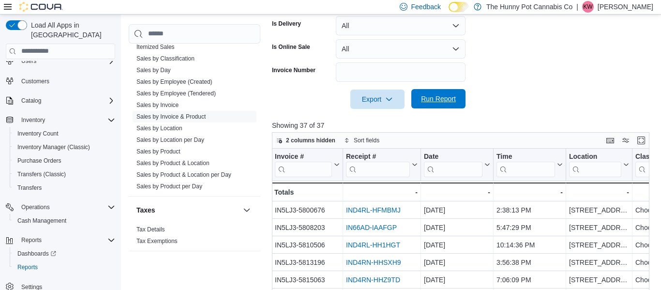
click at [439, 104] on span "Run Report" at bounding box center [438, 98] width 43 height 19
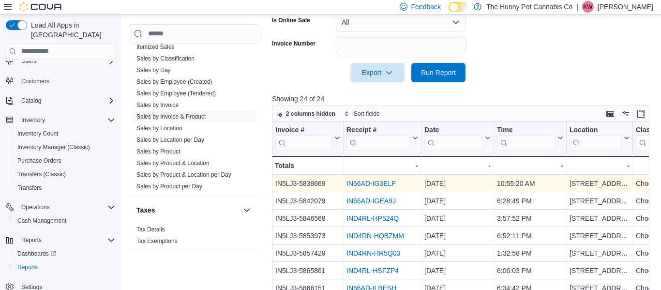
click at [359, 185] on link "IN66AD-IG3ELF" at bounding box center [370, 183] width 49 height 8
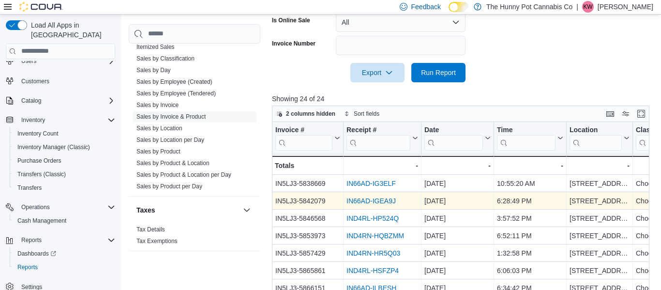
click at [365, 204] on link "IN66AD-IGEA9J" at bounding box center [370, 201] width 49 height 8
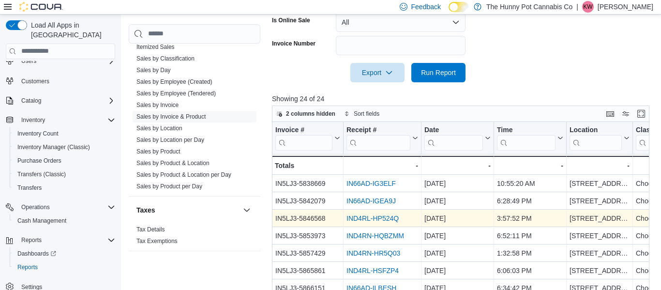
click at [383, 214] on link "IND4RL-HP524Q" at bounding box center [372, 218] width 52 height 8
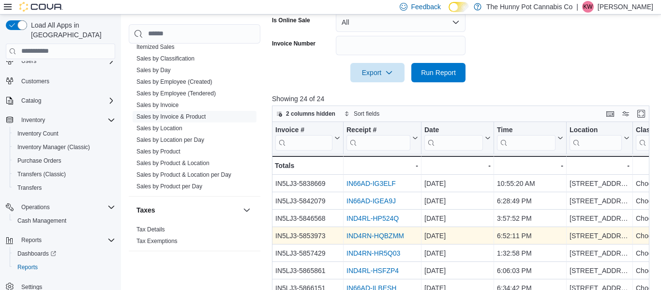
click at [384, 238] on link "IND4RN-HQBZMM" at bounding box center [375, 236] width 58 height 8
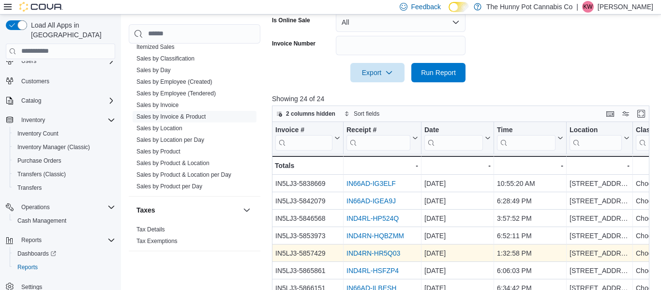
click at [382, 253] on link "IND4RN-HR5Q03" at bounding box center [373, 253] width 54 height 8
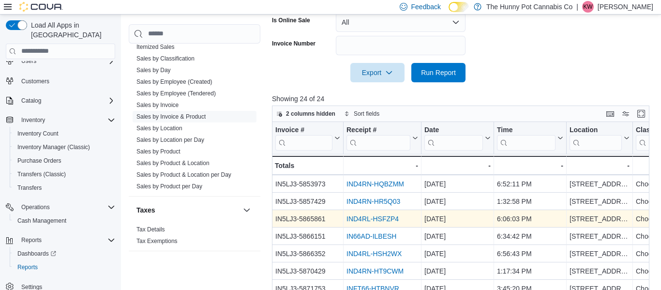
scroll to position [69, 0]
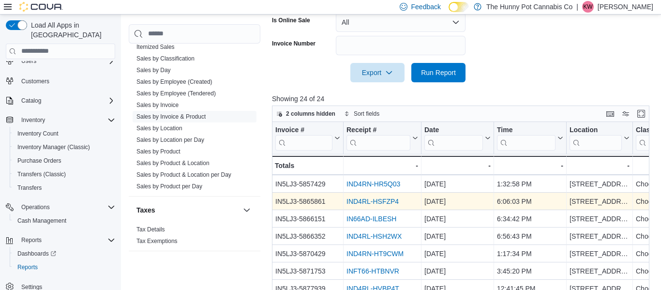
click at [375, 202] on link "IND4RL-HSFZP4" at bounding box center [372, 201] width 52 height 8
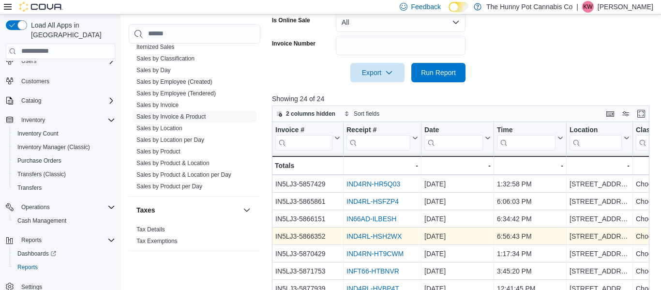
click at [392, 237] on link "IND4RL-HSH2WX" at bounding box center [373, 236] width 55 height 8
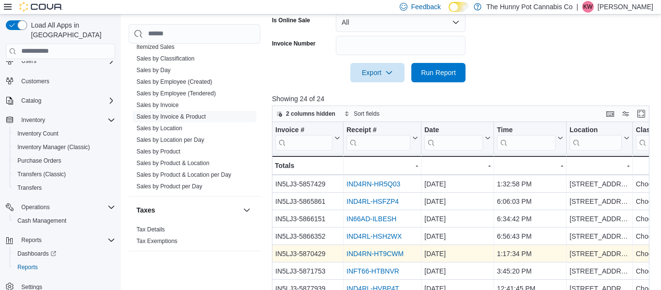
click at [399, 254] on link "IND4RN-HT9CWM" at bounding box center [374, 254] width 57 height 8
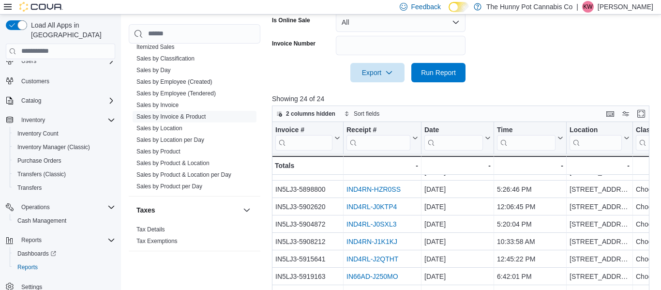
scroll to position [416, 0]
